Goal: Information Seeking & Learning: Understand process/instructions

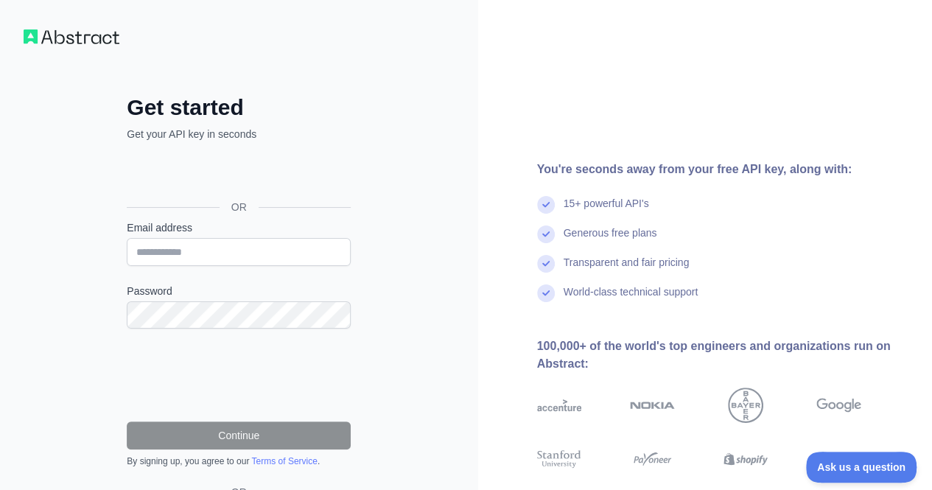
scroll to position [111, 0]
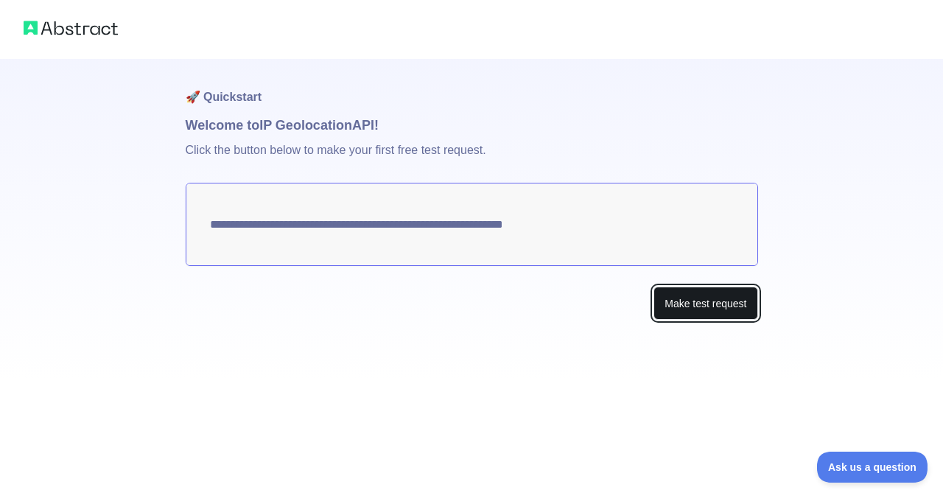
click at [709, 309] on button "Make test request" at bounding box center [705, 303] width 104 height 33
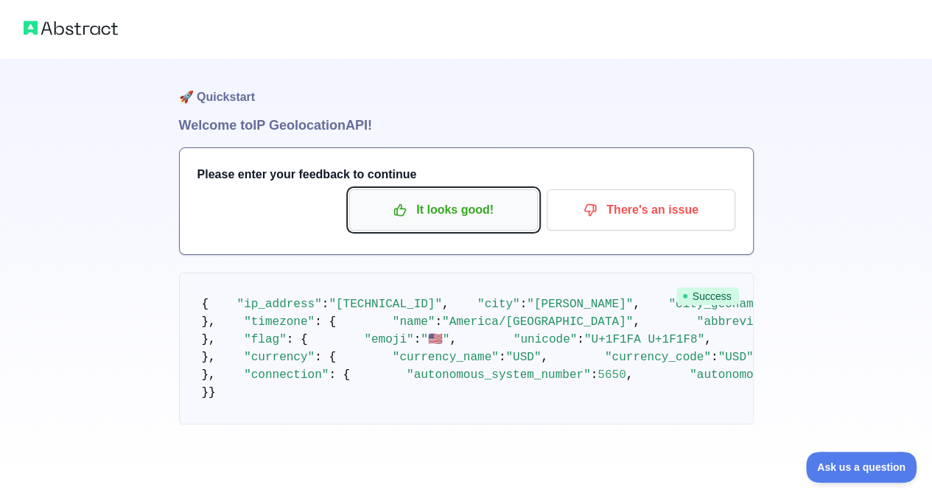
click at [444, 205] on p "It looks good!" at bounding box center [443, 209] width 167 height 25
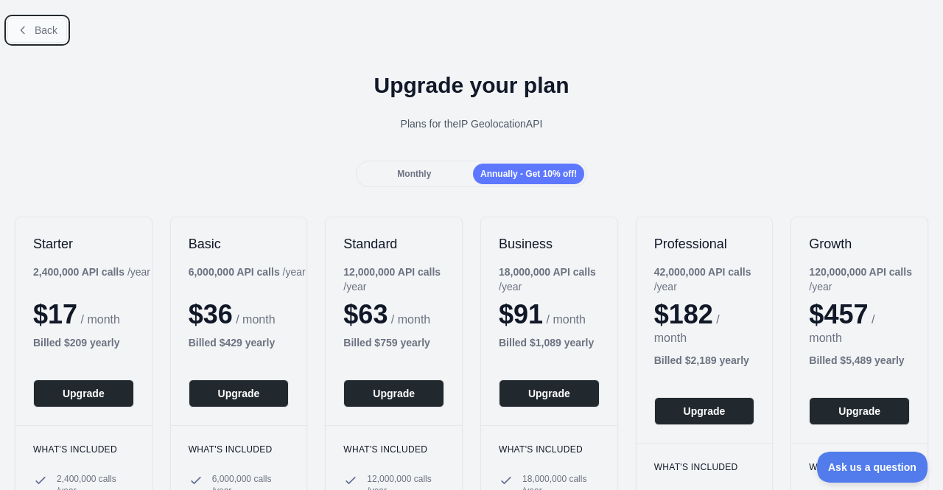
click at [25, 25] on icon at bounding box center [23, 30] width 12 height 12
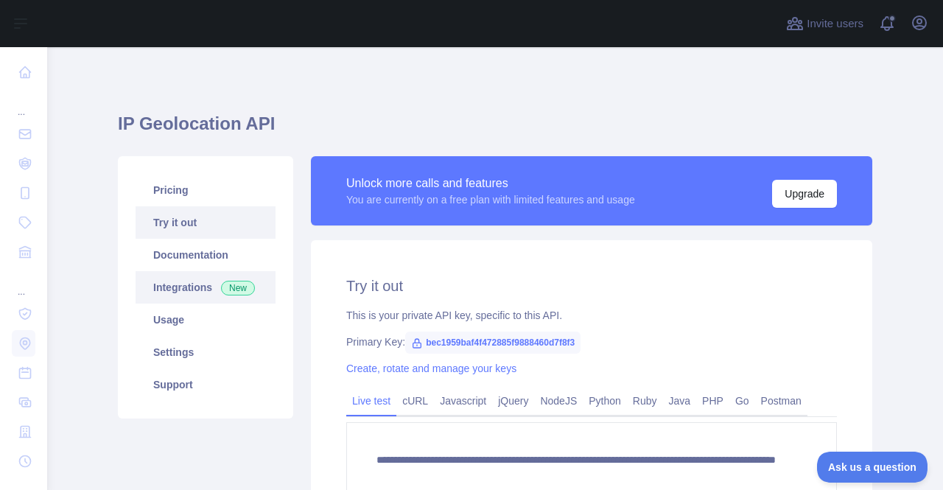
click at [175, 288] on link "Integrations New" at bounding box center [206, 287] width 140 height 32
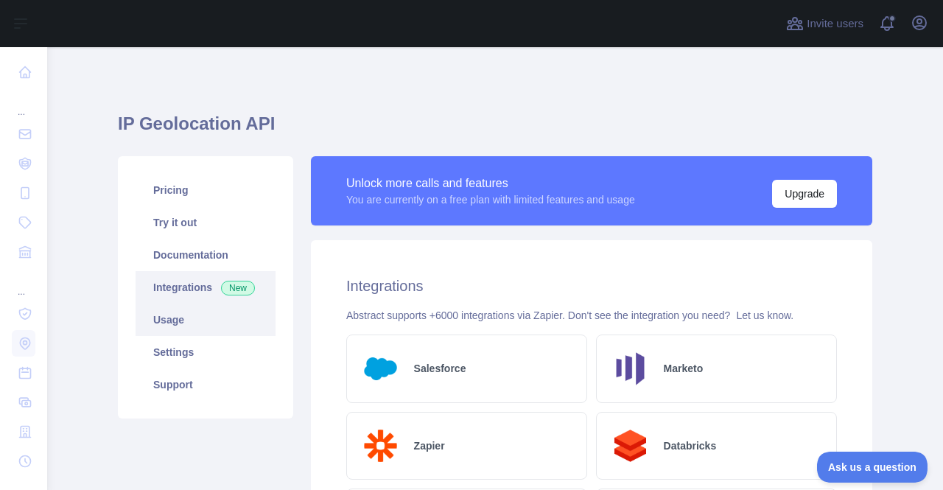
click at [175, 319] on link "Usage" at bounding box center [206, 320] width 140 height 32
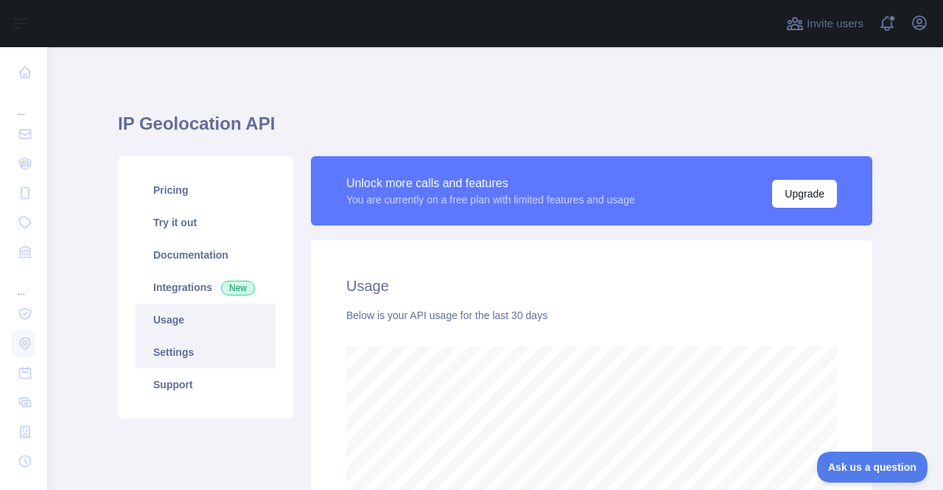
click at [144, 354] on link "Settings" at bounding box center [206, 352] width 140 height 32
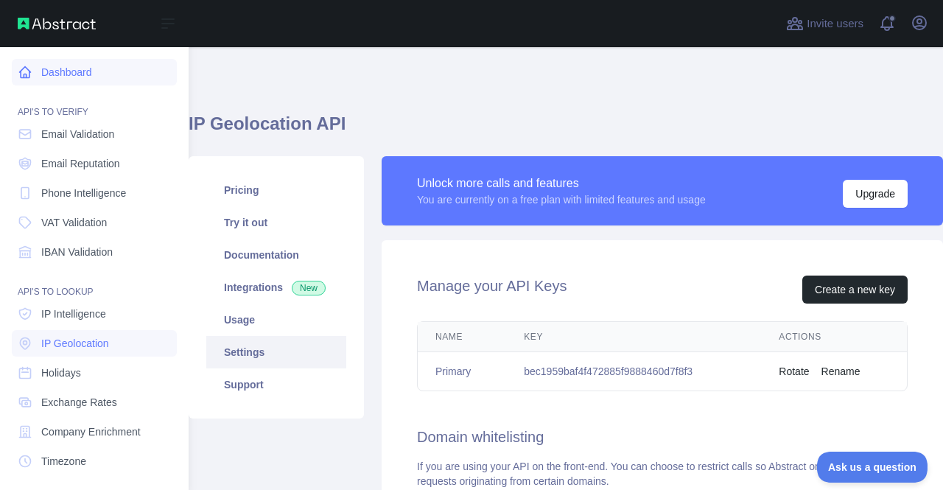
click at [61, 70] on link "Dashboard" at bounding box center [94, 72] width 165 height 27
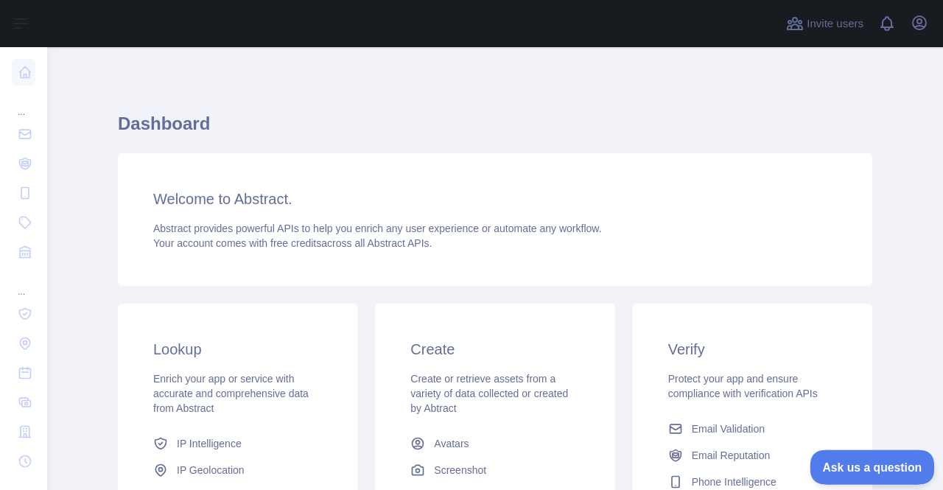
click at [855, 465] on span "Ask us a question" at bounding box center [865, 465] width 111 height 10
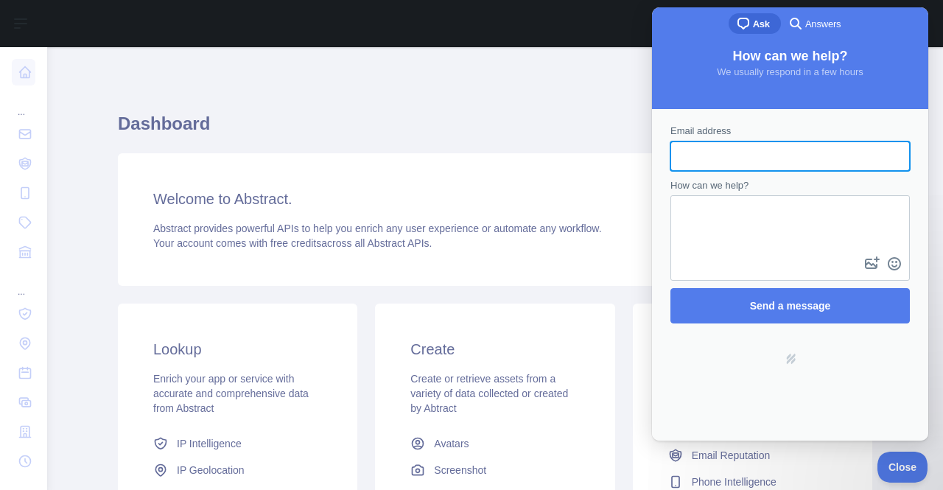
click at [556, 85] on div "Dashboard Welcome to Abstract. Abstract provides powerful APIs to help you enri…" at bounding box center [495, 364] width 754 height 563
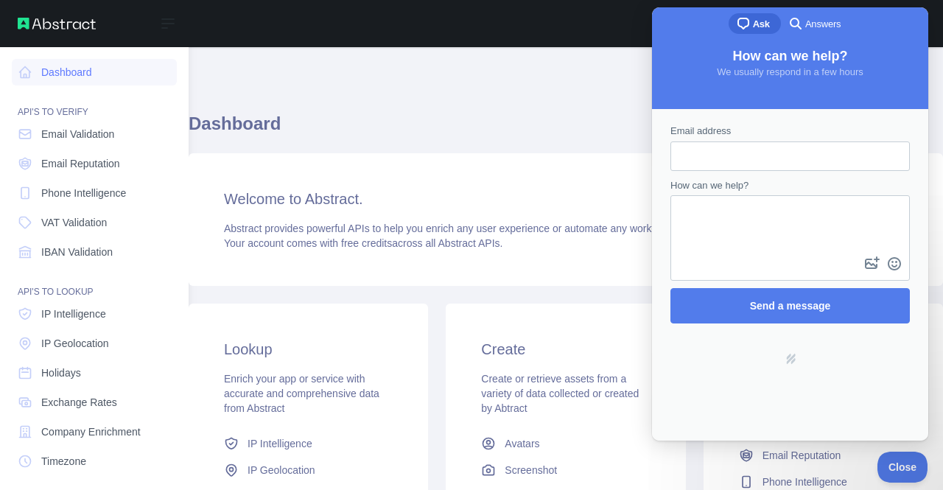
click at [62, 115] on div "API'S TO VERIFY" at bounding box center [94, 102] width 165 height 29
click at [75, 134] on span "Email Validation" at bounding box center [77, 134] width 73 height 15
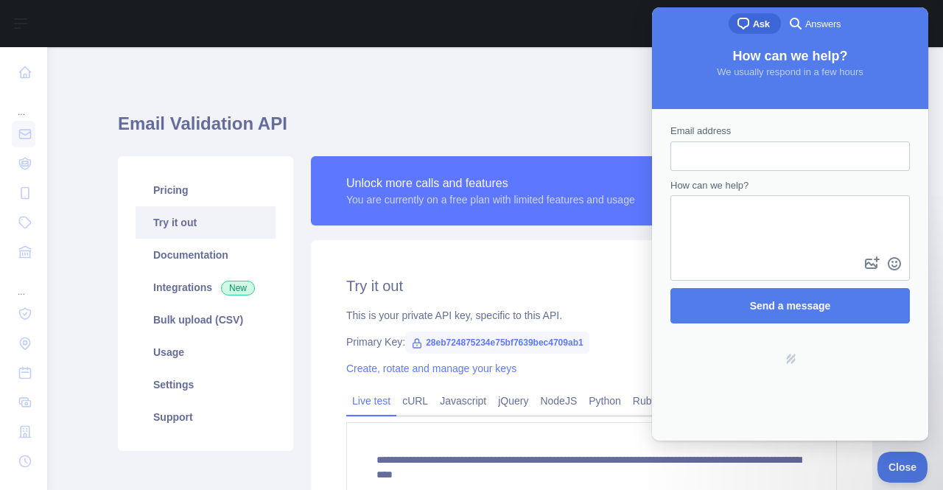
click at [432, 98] on div "**********" at bounding box center [495, 347] width 754 height 528
click at [583, 76] on div "**********" at bounding box center [495, 373] width 754 height 652
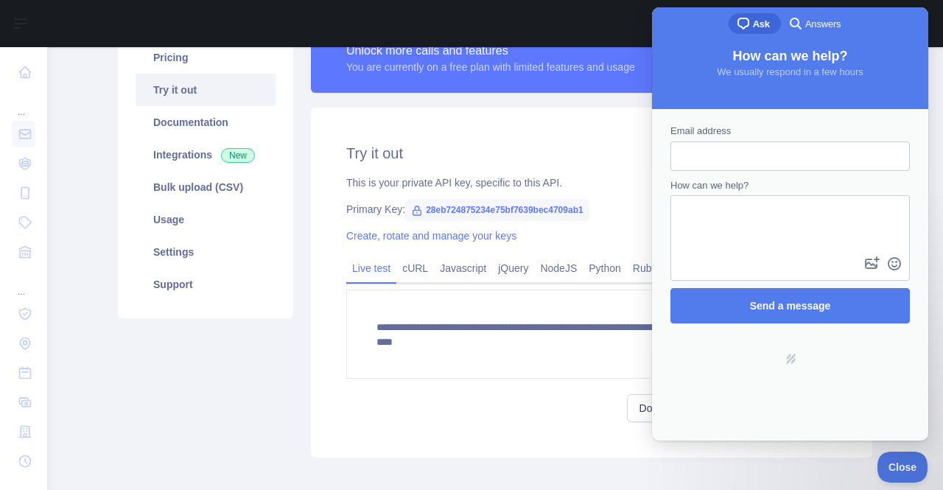
scroll to position [140, 0]
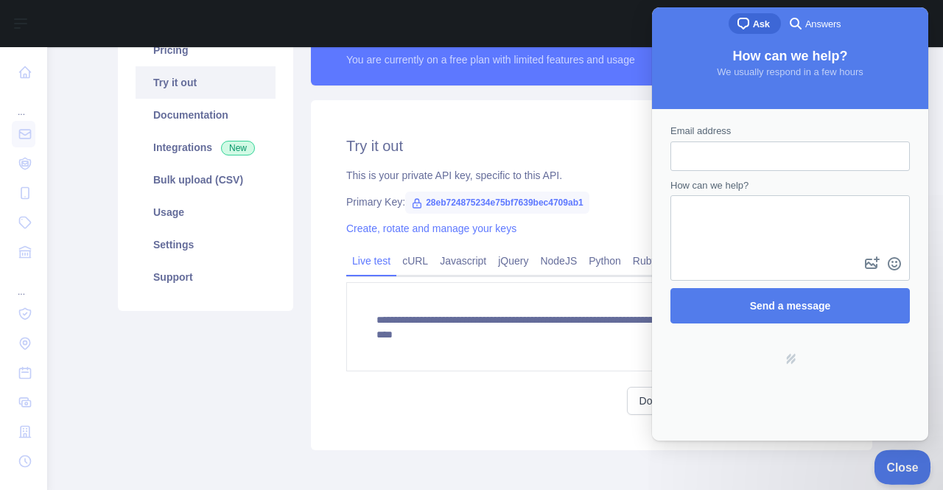
click at [903, 463] on span "Close" at bounding box center [899, 465] width 50 height 10
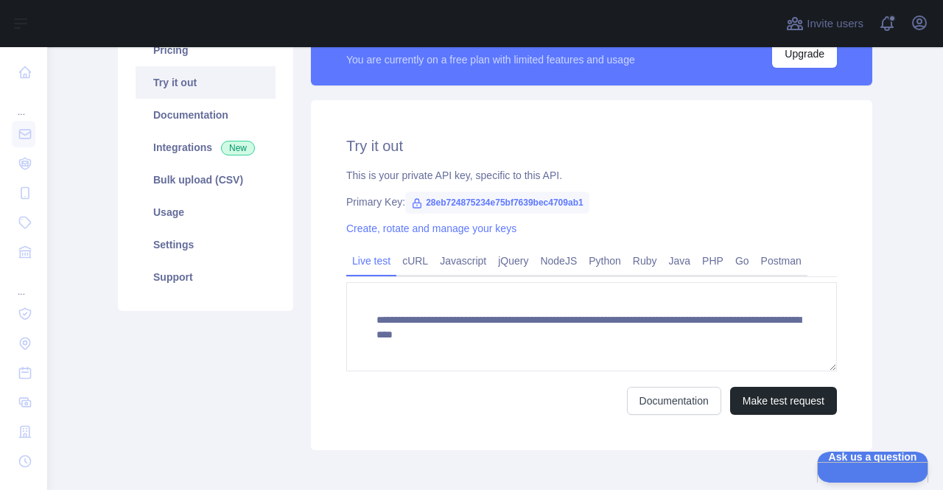
click at [411, 206] on icon at bounding box center [417, 203] width 12 height 12
drag, startPoint x: 576, startPoint y: 203, endPoint x: 420, endPoint y: 204, distance: 156.2
click at [420, 204] on span "28eb724875234e75bf7639bec4709ab1" at bounding box center [497, 203] width 184 height 22
click at [458, 264] on link "Javascript" at bounding box center [463, 261] width 58 height 24
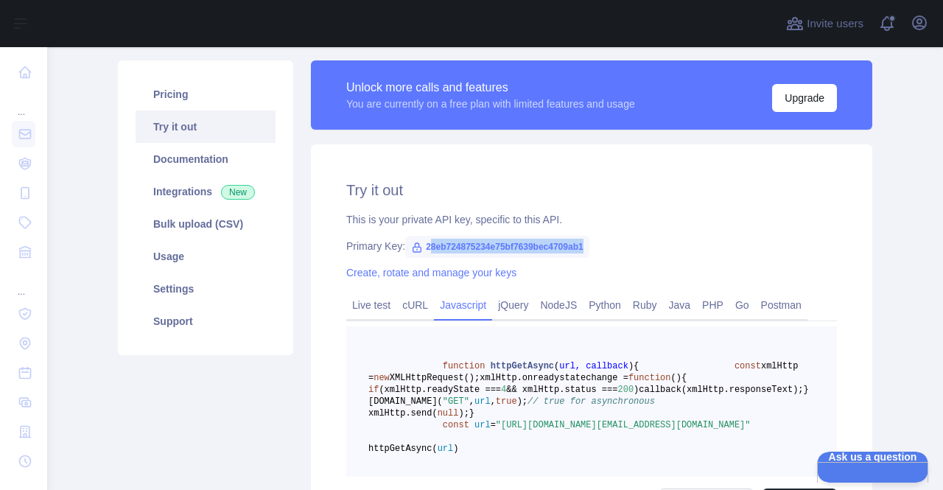
scroll to position [80, 0]
